Goal: Transaction & Acquisition: Subscribe to service/newsletter

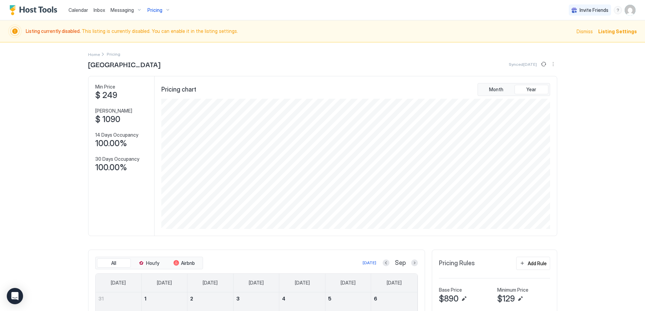
scroll to position [130, 390]
drag, startPoint x: 130, startPoint y: 32, endPoint x: 204, endPoint y: 32, distance: 74.3
click at [202, 32] on span "Listing currently disabled. This listing is currently disabled. You can enable …" at bounding box center [299, 31] width 547 height 6
drag, startPoint x: 237, startPoint y: 33, endPoint x: 77, endPoint y: 34, distance: 159.8
click at [77, 34] on div "Listing currently disabled. This listing is currently disabled. You can enable …" at bounding box center [299, 31] width 547 height 14
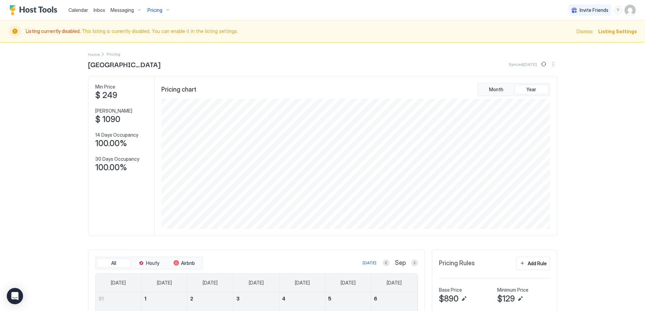
click at [77, 34] on div "Listing currently disabled. This listing is currently disabled. You can enable …" at bounding box center [299, 31] width 547 height 14
click at [162, 11] on div "Pricing" at bounding box center [159, 10] width 28 height 12
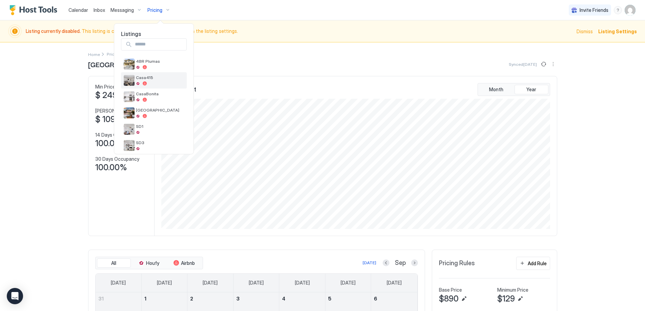
scroll to position [0, 0]
click at [156, 72] on div at bounding box center [160, 72] width 48 height 4
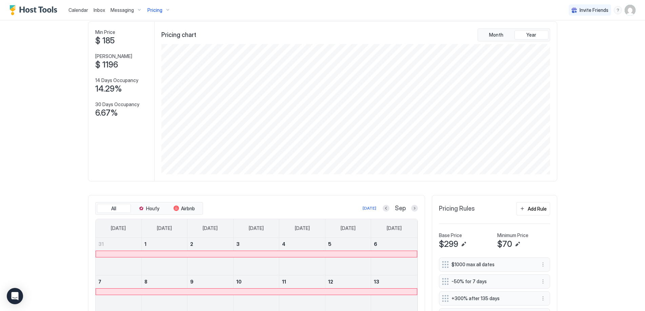
scroll to position [174, 0]
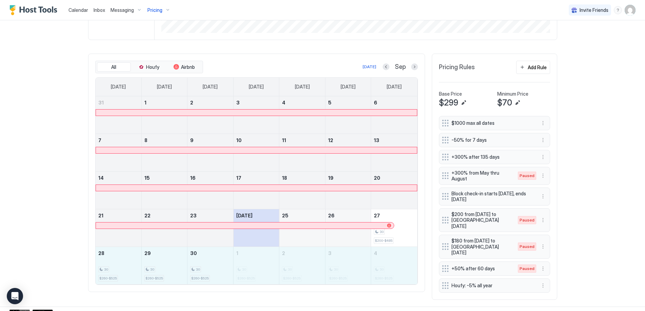
drag, startPoint x: 124, startPoint y: 264, endPoint x: 386, endPoint y: 273, distance: 262.3
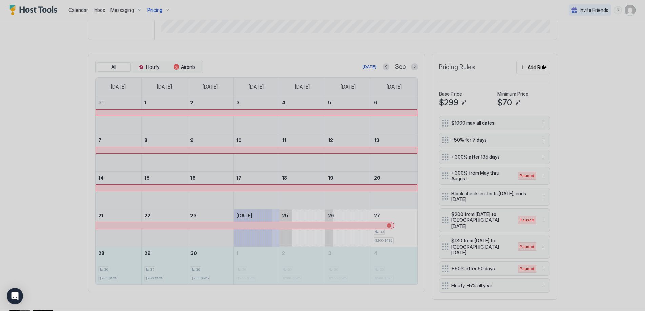
type input "***"
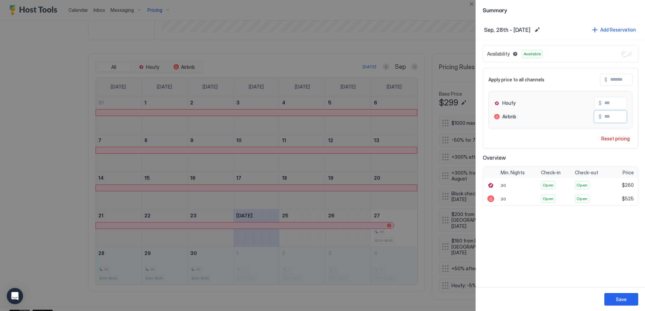
drag, startPoint x: 620, startPoint y: 119, endPoint x: 595, endPoint y: 114, distance: 25.6
click at [595, 114] on div "$ ***" at bounding box center [611, 117] width 33 height 12
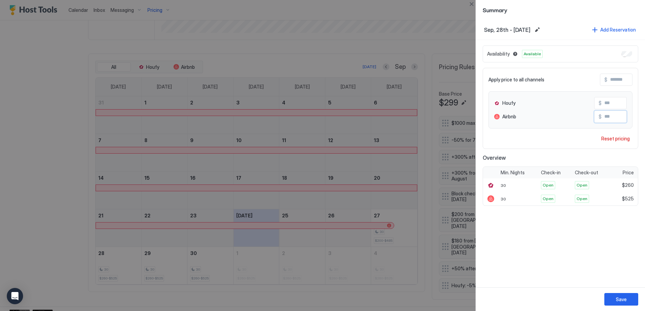
click at [31, 141] on div at bounding box center [322, 155] width 645 height 311
click at [474, 6] on button "Close" at bounding box center [472, 4] width 8 height 8
